Goal: Navigation & Orientation: Find specific page/section

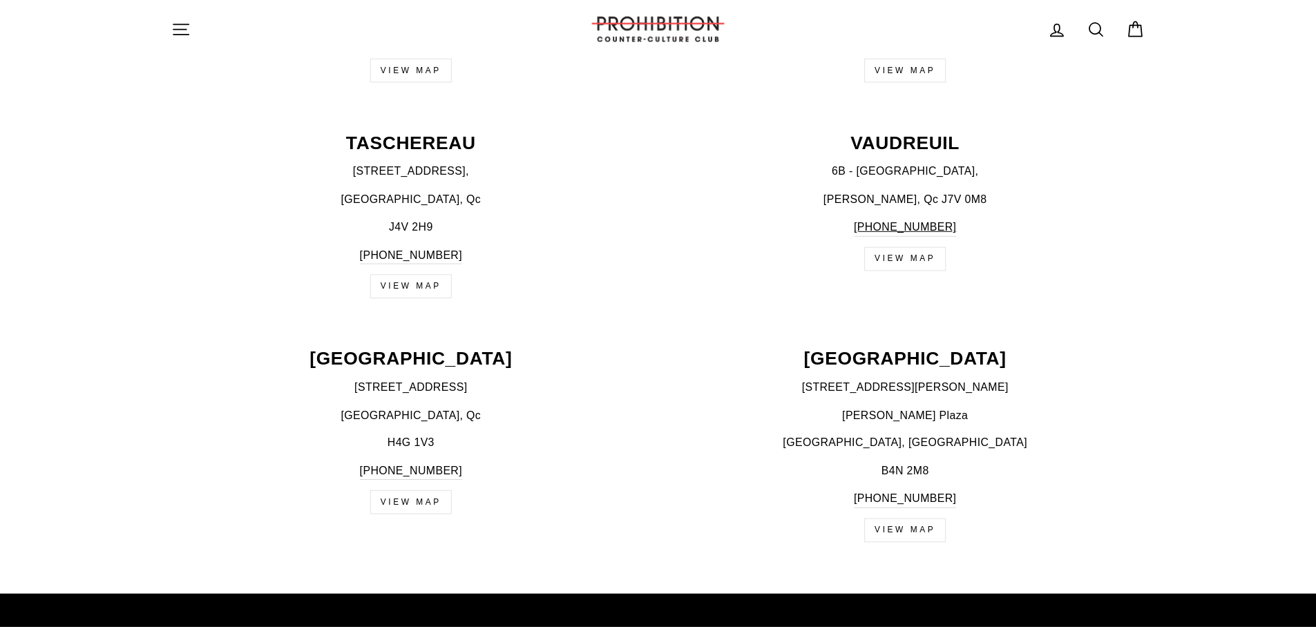
scroll to position [2348, 0]
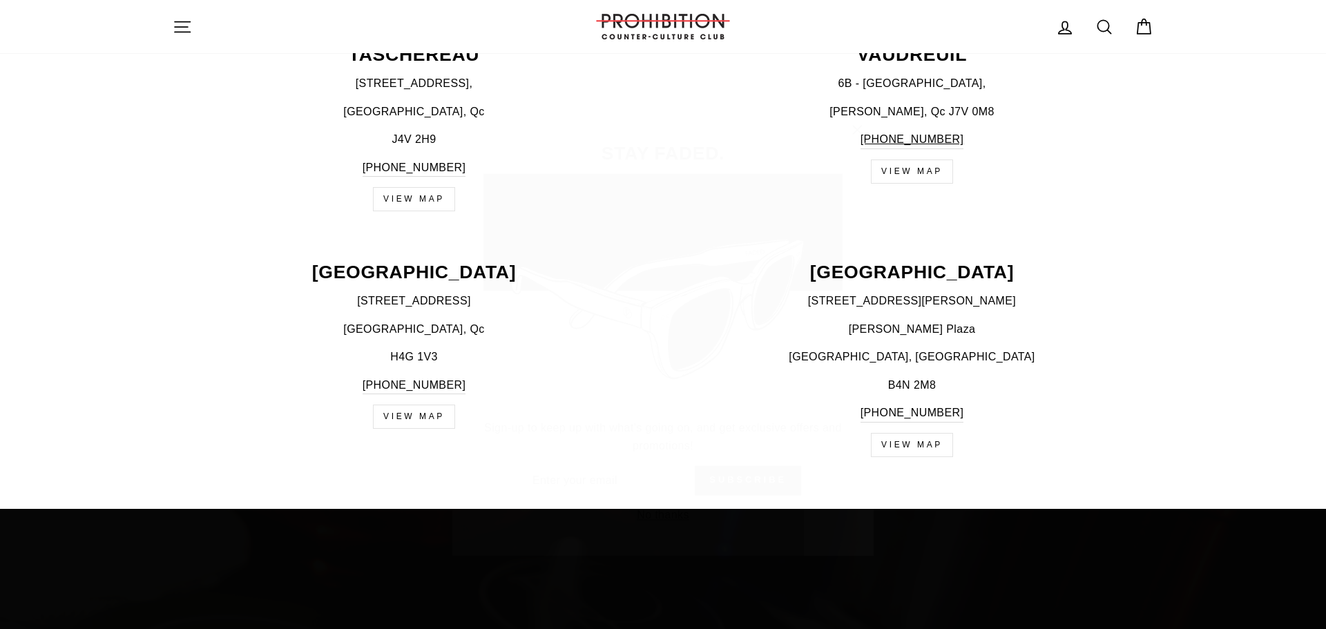
click at [860, 109] on icon "button" at bounding box center [856, 109] width 19 height 19
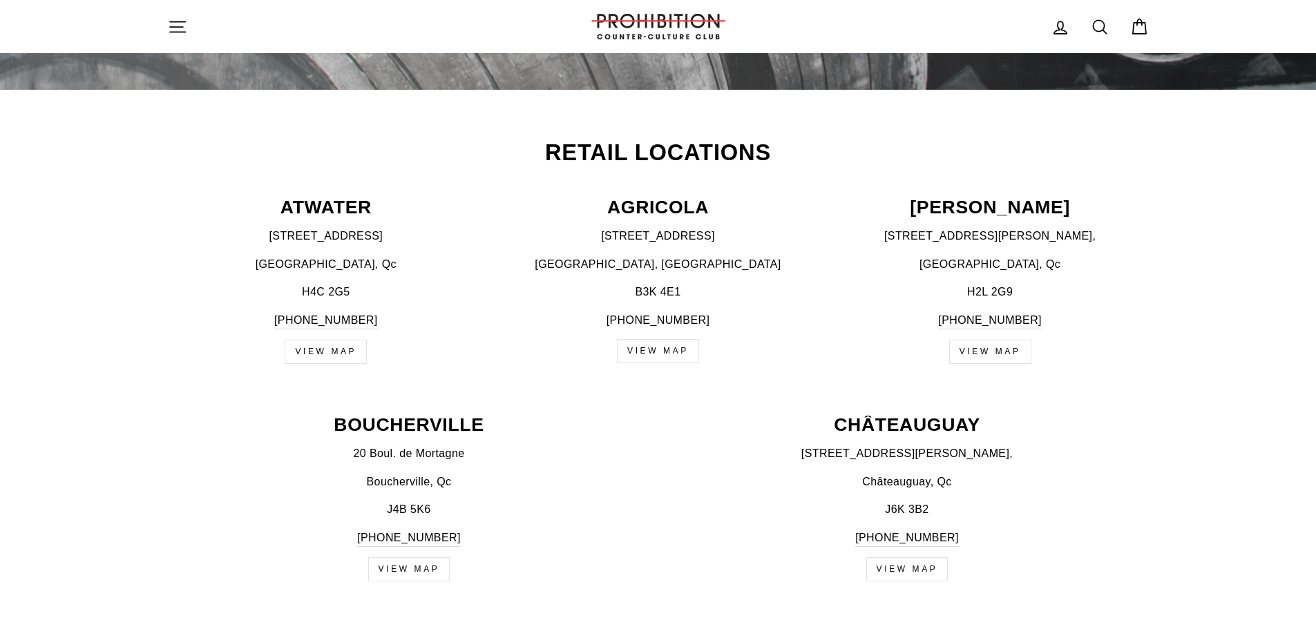
scroll to position [0, 0]
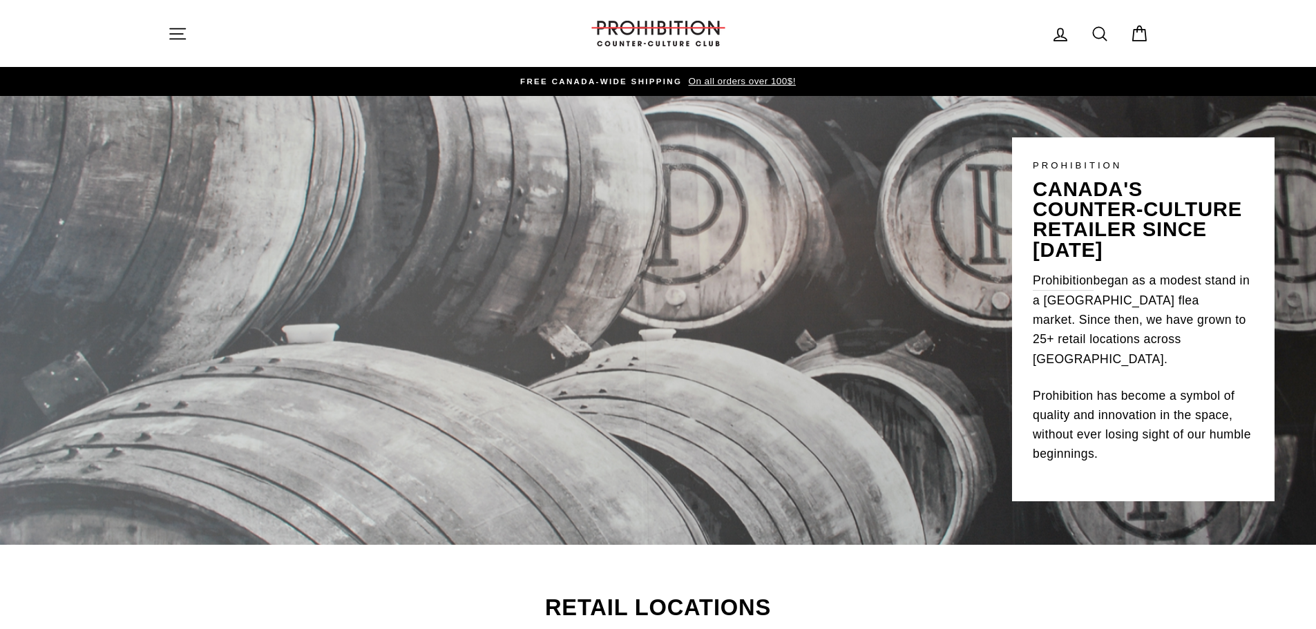
click at [1061, 35] on icon at bounding box center [1059, 34] width 19 height 19
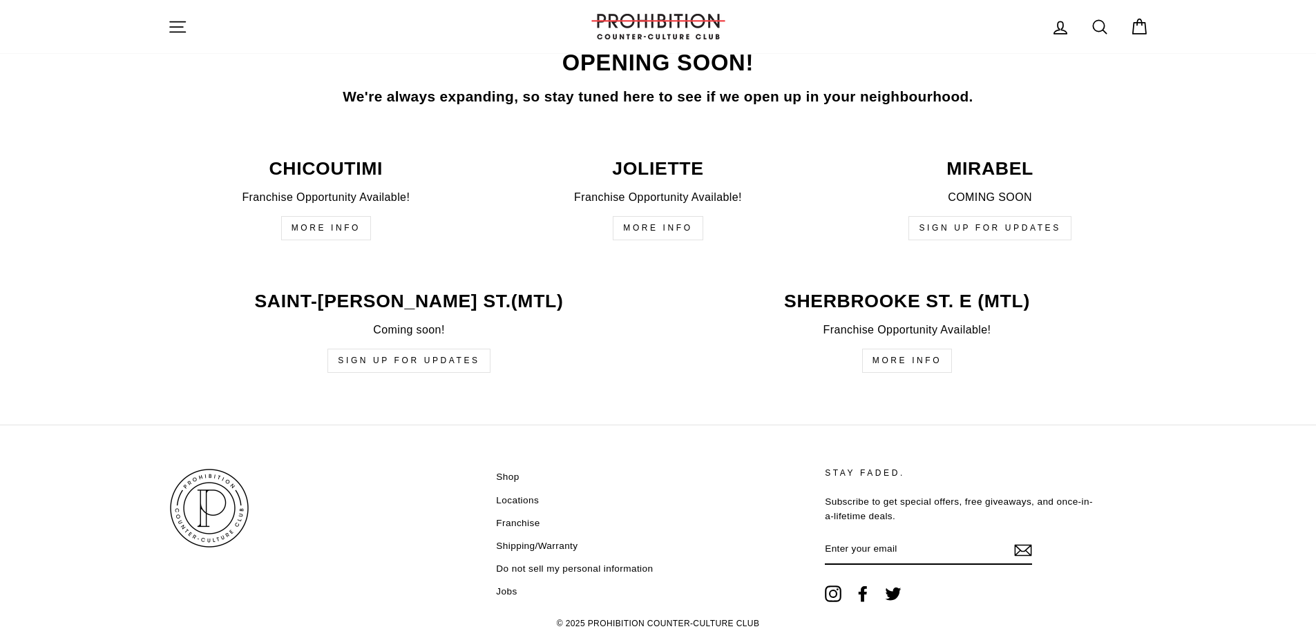
scroll to position [3334, 0]
